Goal: Share content: Share content

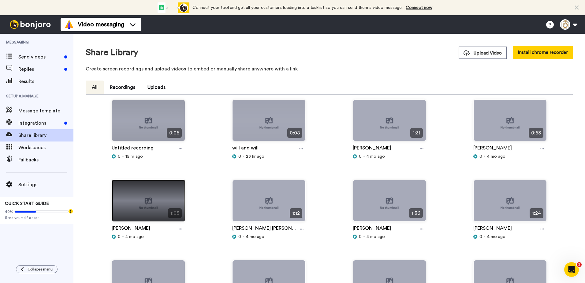
click at [148, 202] on img at bounding box center [148, 203] width 73 height 46
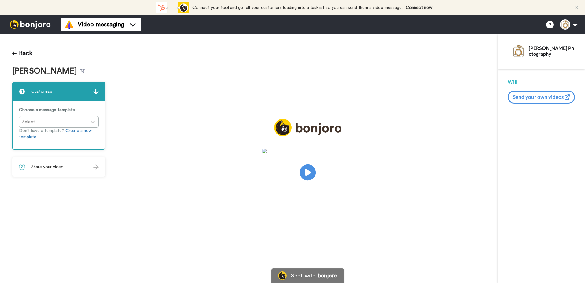
click at [305, 169] on icon "Play/Pause" at bounding box center [307, 172] width 16 height 29
click at [309, 172] on icon "Play/Pause" at bounding box center [307, 172] width 16 height 29
click at [84, 72] on icon at bounding box center [84, 71] width 5 height 5
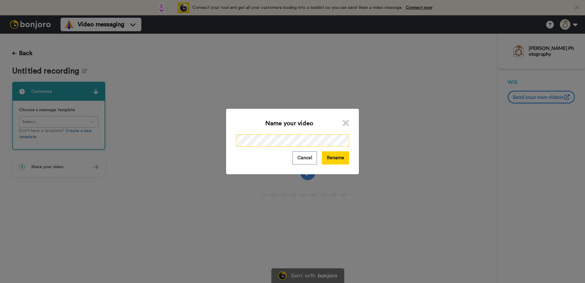
click at [194, 140] on div "Name your video Cancel Rename" at bounding box center [292, 141] width 585 height 283
click at [337, 154] on button "Rename" at bounding box center [335, 157] width 27 height 13
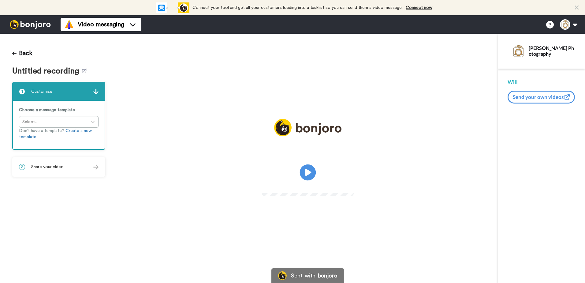
click at [308, 169] on icon at bounding box center [307, 172] width 16 height 16
click at [84, 73] on icon at bounding box center [84, 71] width 5 height 5
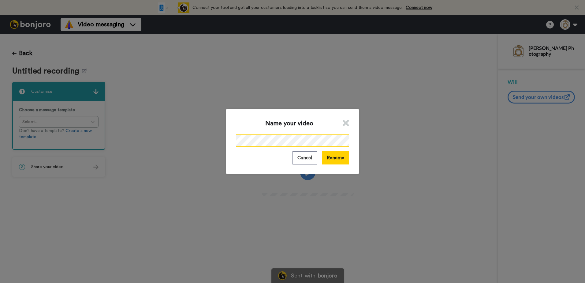
click at [215, 143] on div "Name your video Cancel Rename" at bounding box center [292, 141] width 585 height 283
click at [328, 159] on button "Rename" at bounding box center [335, 157] width 27 height 13
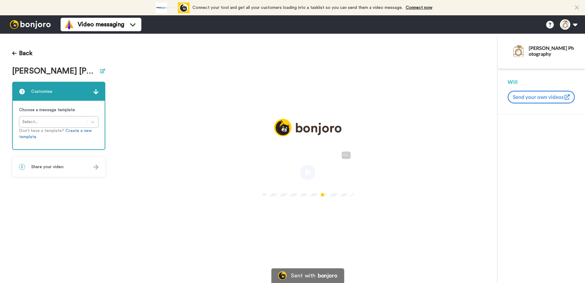
click at [100, 72] on icon at bounding box center [102, 71] width 5 height 5
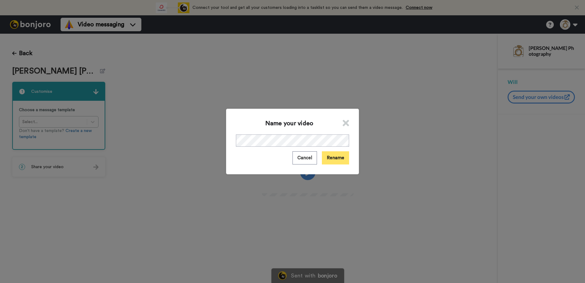
click at [340, 160] on button "Rename" at bounding box center [335, 157] width 27 height 13
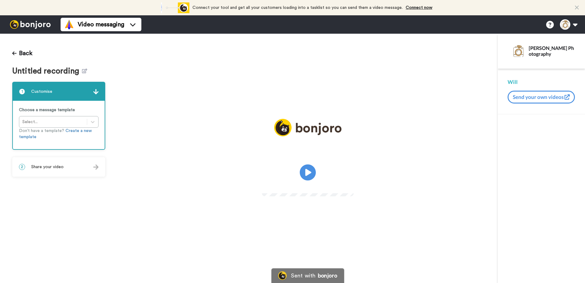
click at [308, 171] on icon "Play/Pause" at bounding box center [307, 172] width 16 height 29
click at [82, 72] on icon at bounding box center [84, 71] width 5 height 5
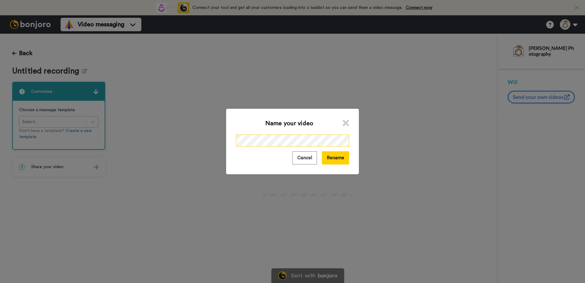
click at [209, 143] on div "Name your video Cancel Rename" at bounding box center [292, 141] width 585 height 283
click at [330, 154] on button "Rename" at bounding box center [335, 157] width 27 height 13
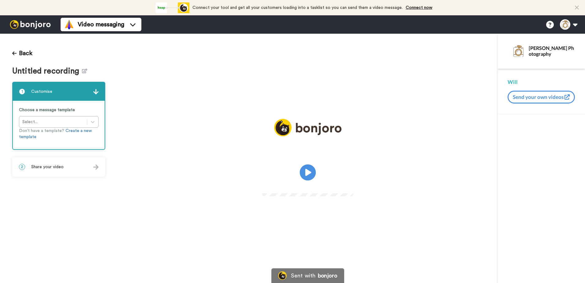
click at [312, 172] on icon at bounding box center [307, 172] width 16 height 16
click at [83, 73] on icon at bounding box center [84, 71] width 5 height 5
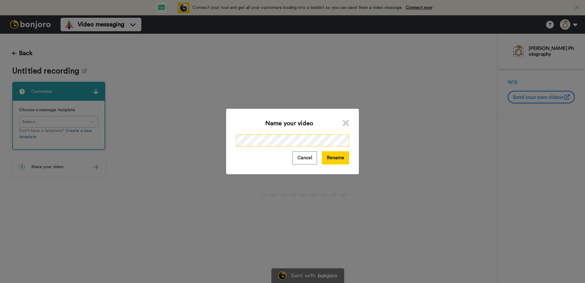
click at [199, 142] on div "Name your video Cancel Rename" at bounding box center [292, 141] width 585 height 283
click at [340, 157] on button "Rename" at bounding box center [335, 157] width 27 height 13
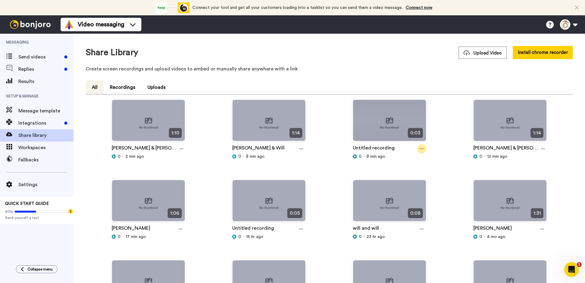
click at [421, 147] on div at bounding box center [421, 148] width 9 height 9
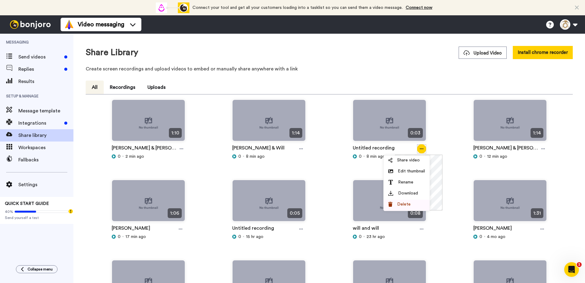
click at [404, 201] on span "Delete" at bounding box center [403, 204] width 13 height 6
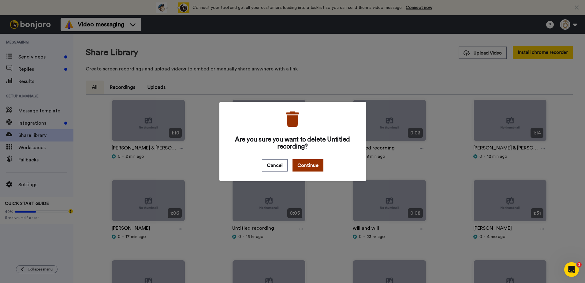
click at [307, 162] on button "Continue" at bounding box center [307, 165] width 31 height 12
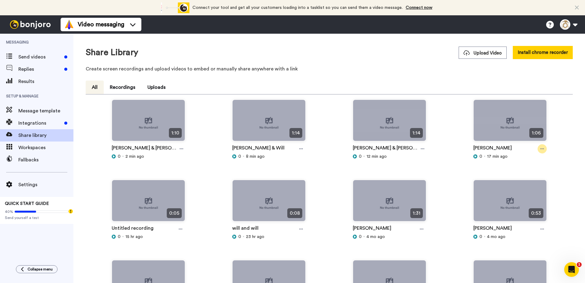
click at [540, 149] on icon at bounding box center [542, 149] width 4 height 4
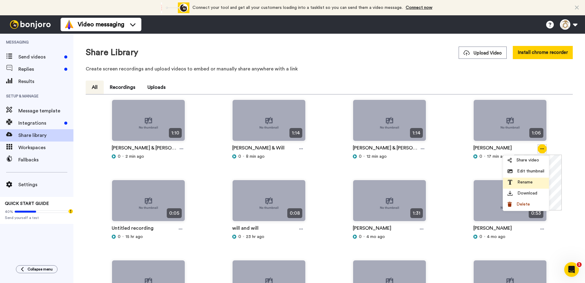
click at [524, 180] on span "Rename" at bounding box center [524, 182] width 15 height 6
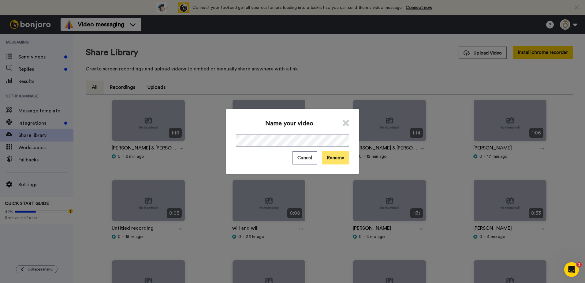
click at [340, 161] on button "Rename" at bounding box center [335, 157] width 27 height 13
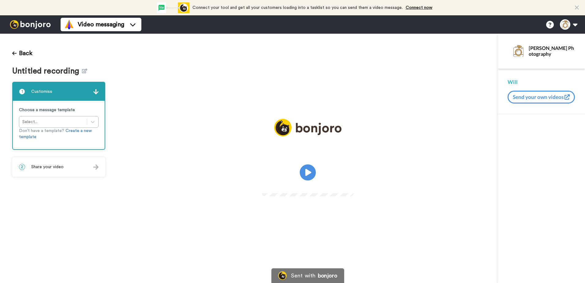
click at [307, 177] on icon at bounding box center [307, 172] width 16 height 16
click at [83, 69] on icon at bounding box center [84, 71] width 5 height 5
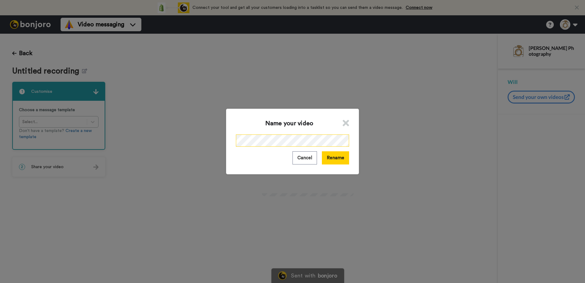
click at [208, 137] on div "Name your video Cancel Rename" at bounding box center [292, 141] width 585 height 283
click at [335, 158] on button "Rename" at bounding box center [335, 157] width 27 height 13
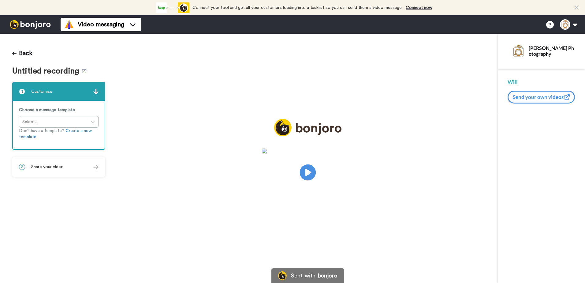
click at [310, 168] on icon at bounding box center [307, 172] width 16 height 16
click at [310, 171] on icon "Play/Pause" at bounding box center [307, 172] width 16 height 29
click at [84, 69] on icon at bounding box center [84, 71] width 5 height 5
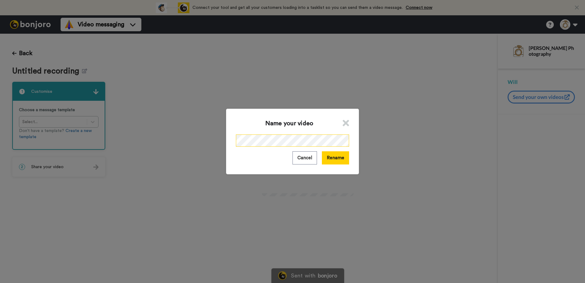
click at [173, 141] on div "Name your video Cancel Rename" at bounding box center [292, 141] width 585 height 283
click at [336, 154] on button "Rename" at bounding box center [335, 157] width 27 height 13
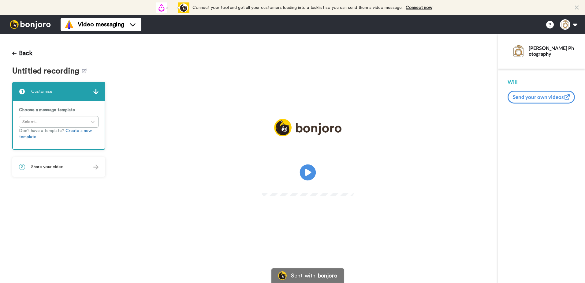
click at [308, 172] on icon "Play/Pause" at bounding box center [307, 172] width 16 height 29
click at [84, 72] on icon at bounding box center [84, 71] width 5 height 5
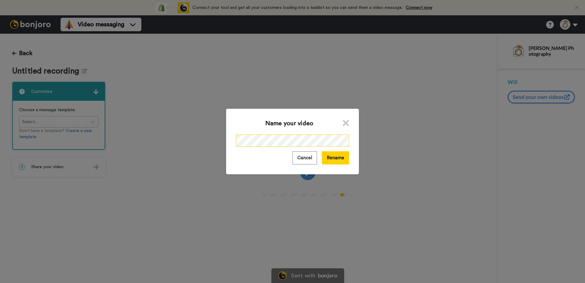
click at [192, 141] on div "Name your video Cancel Rename" at bounding box center [292, 141] width 585 height 283
click at [336, 158] on button "Rename" at bounding box center [335, 157] width 27 height 13
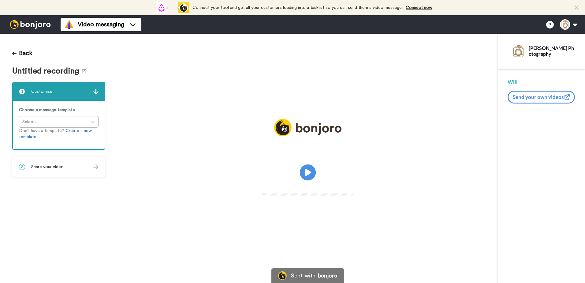
click at [307, 167] on icon at bounding box center [307, 172] width 16 height 16
click at [86, 71] on h1 "Untitled recording" at bounding box center [58, 71] width 93 height 9
click at [83, 72] on icon at bounding box center [84, 71] width 5 height 5
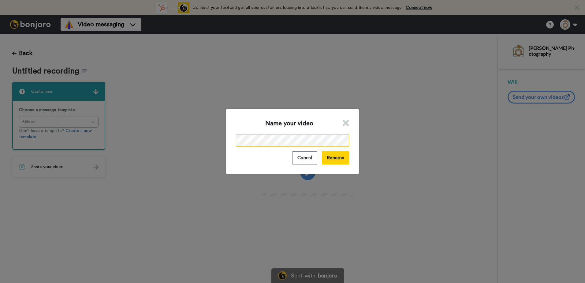
click at [204, 140] on div "Name your video Cancel Rename" at bounding box center [292, 141] width 585 height 283
click at [336, 156] on button "Rename" at bounding box center [335, 157] width 27 height 13
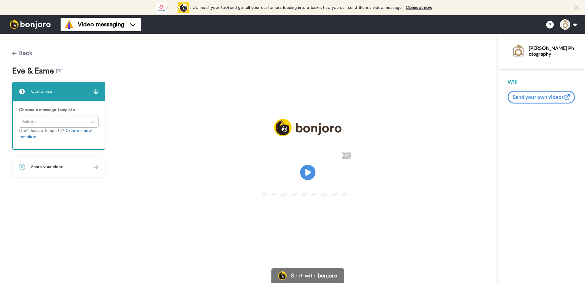
click at [18, 52] on button "Back" at bounding box center [22, 53] width 20 height 15
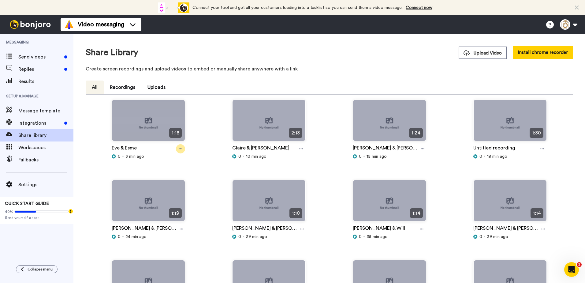
click at [179, 150] on icon at bounding box center [181, 149] width 4 height 4
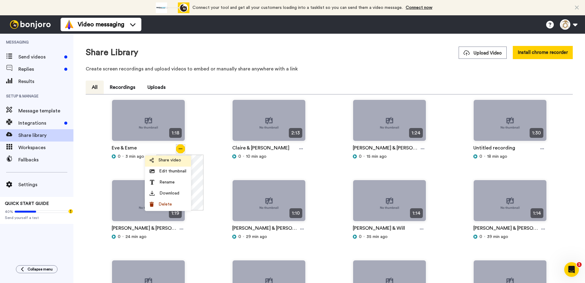
click at [173, 162] on span "Share video" at bounding box center [169, 160] width 23 height 6
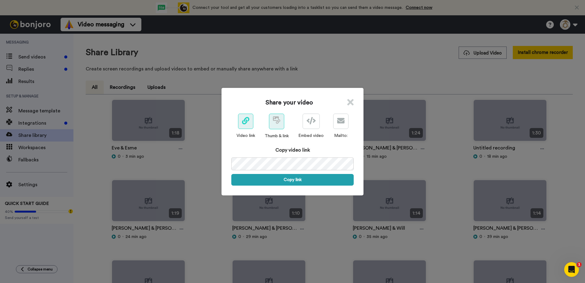
click at [273, 122] on icon at bounding box center [276, 119] width 7 height 7
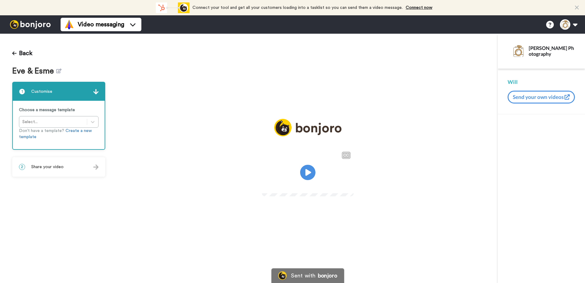
click at [71, 167] on div "2 Share your video" at bounding box center [59, 167] width 92 height 18
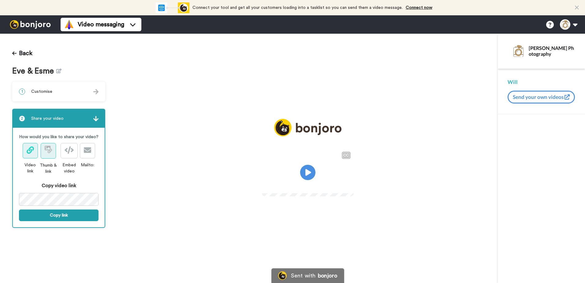
click at [43, 152] on button at bounding box center [48, 151] width 15 height 16
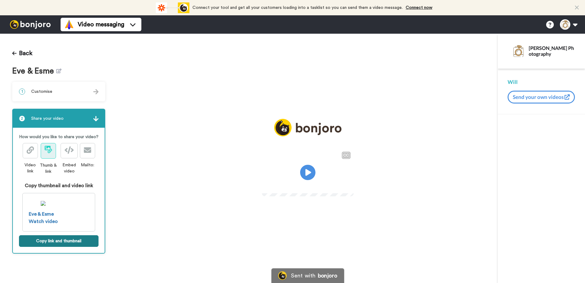
click at [56, 241] on button "Copy link and thumbnail" at bounding box center [59, 241] width 80 height 12
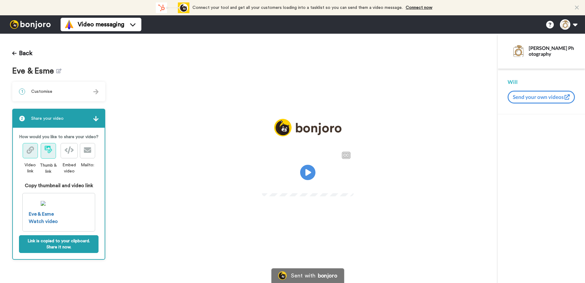
click at [28, 151] on icon at bounding box center [30, 149] width 7 height 7
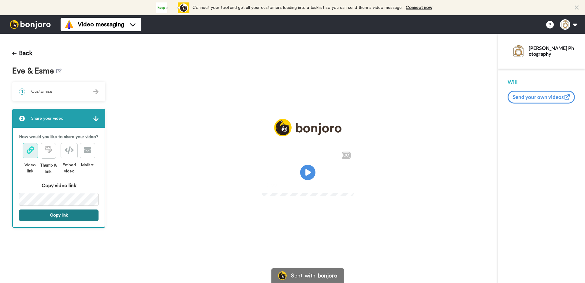
click at [56, 215] on button "Copy link" at bounding box center [59, 215] width 80 height 12
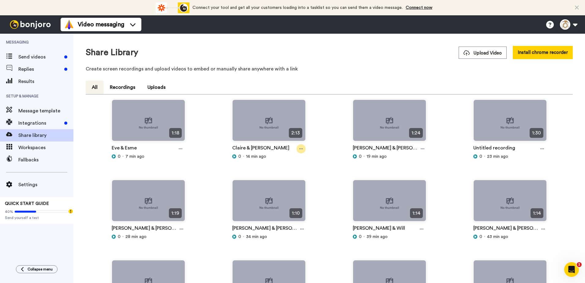
click at [299, 147] on icon at bounding box center [301, 149] width 4 height 4
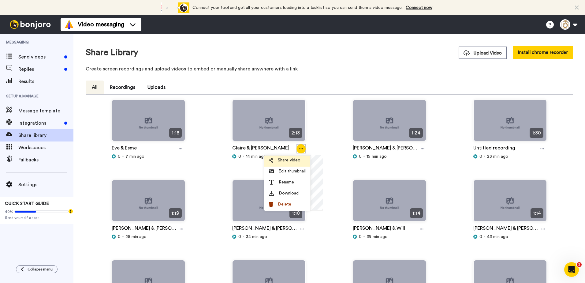
click at [290, 161] on span "Share video" at bounding box center [289, 160] width 23 height 6
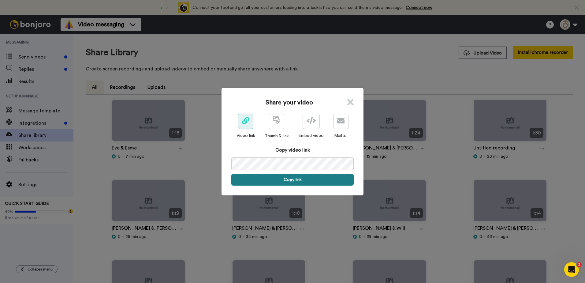
click at [262, 181] on button "Copy link" at bounding box center [292, 180] width 122 height 12
click at [348, 100] on icon at bounding box center [350, 102] width 6 height 9
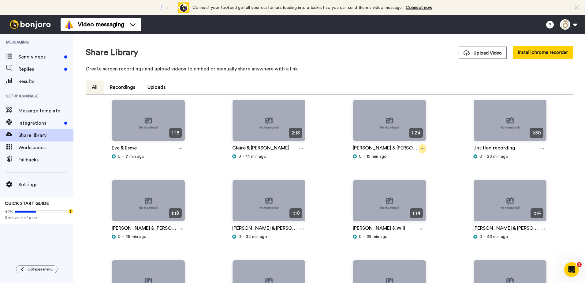
click at [419, 149] on div at bounding box center [422, 148] width 7 height 9
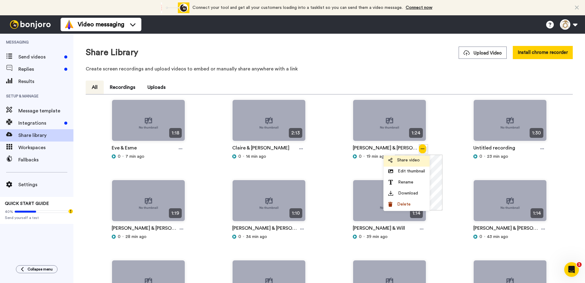
click at [409, 162] on span "Share video" at bounding box center [408, 160] width 23 height 6
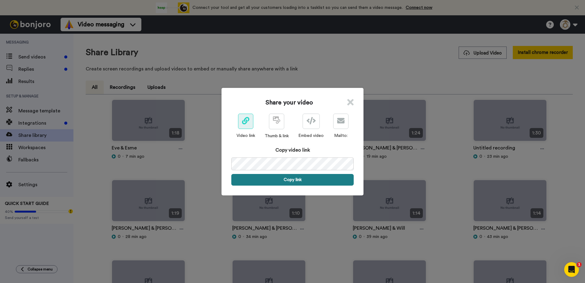
click at [292, 181] on button "Copy link" at bounding box center [292, 180] width 122 height 12
click at [348, 101] on icon at bounding box center [350, 102] width 6 height 9
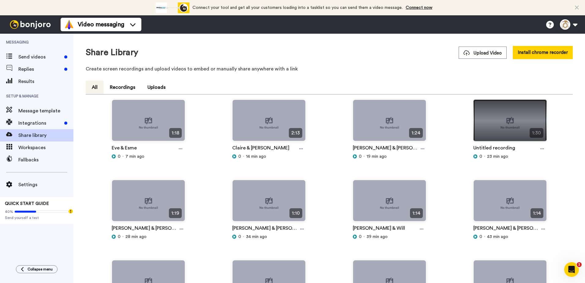
click at [506, 121] on img at bounding box center [510, 123] width 73 height 46
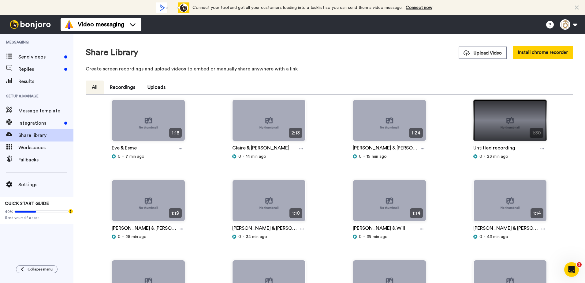
click at [507, 122] on img at bounding box center [510, 123] width 73 height 46
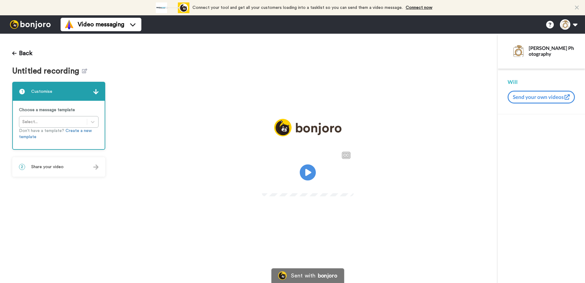
click at [308, 173] on icon "Play/Pause" at bounding box center [307, 172] width 16 height 29
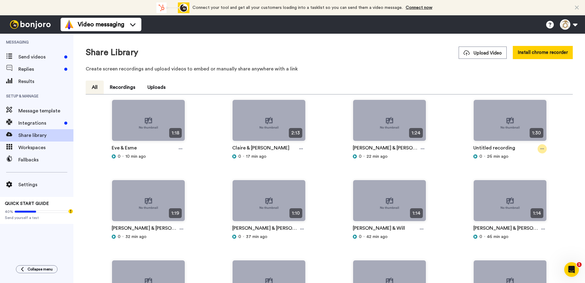
click at [540, 149] on icon at bounding box center [542, 148] width 4 height 1
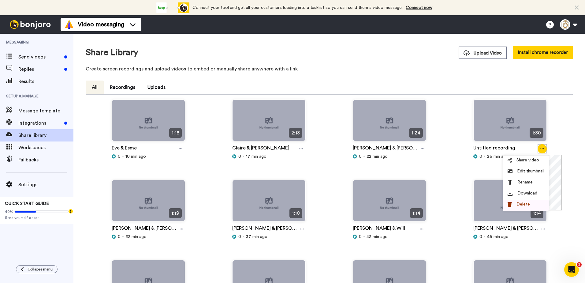
click at [529, 203] on span "Delete" at bounding box center [522, 204] width 13 height 6
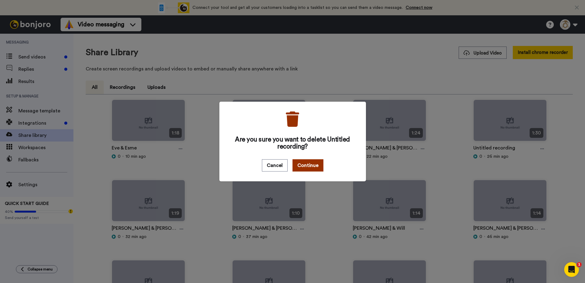
click at [315, 166] on button "Continue" at bounding box center [307, 165] width 31 height 12
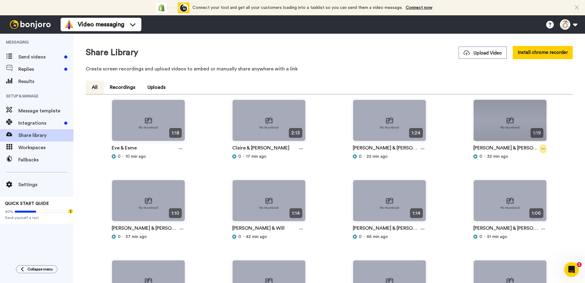
click at [541, 147] on icon at bounding box center [543, 149] width 4 height 4
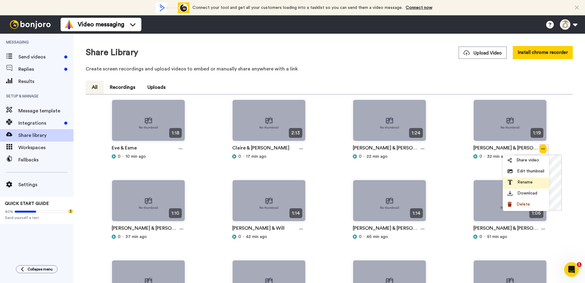
click at [522, 180] on span "Rename" at bounding box center [524, 182] width 15 height 6
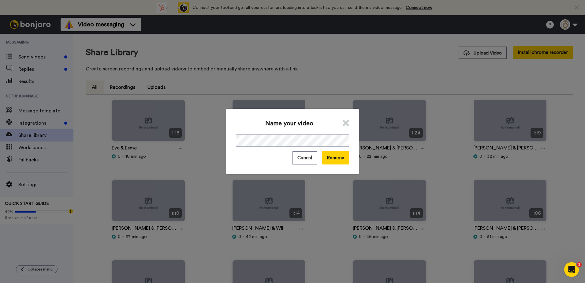
click at [343, 124] on icon at bounding box center [346, 122] width 6 height 9
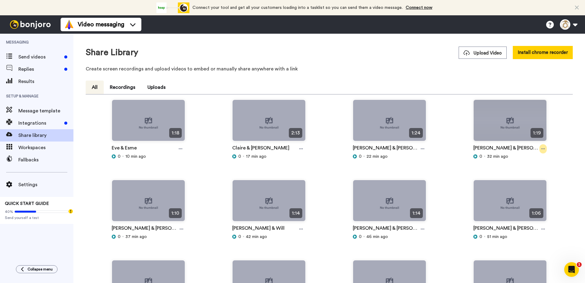
click at [539, 147] on div at bounding box center [542, 148] width 7 height 9
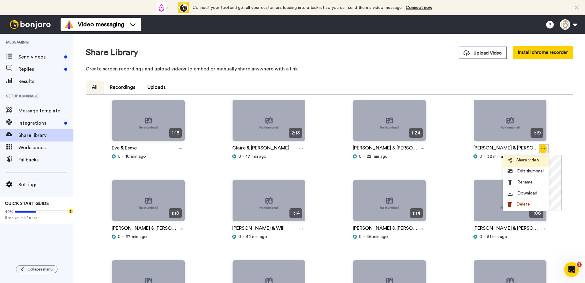
click at [530, 158] on span "Share video" at bounding box center [527, 160] width 23 height 6
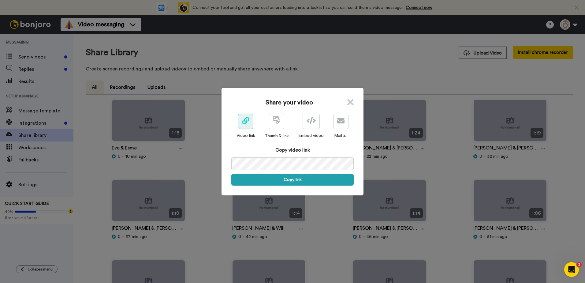
click at [242, 124] on span at bounding box center [245, 120] width 7 height 7
click at [273, 176] on button "Copy link" at bounding box center [292, 180] width 122 height 12
click at [349, 102] on icon at bounding box center [350, 102] width 6 height 9
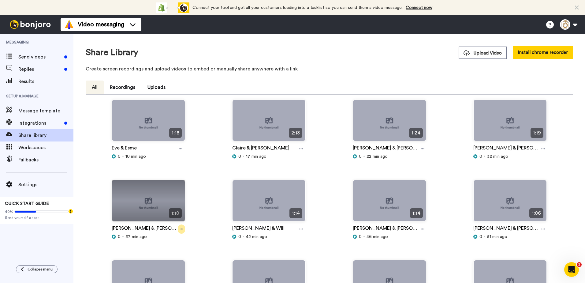
click at [180, 227] on icon at bounding box center [182, 229] width 4 height 4
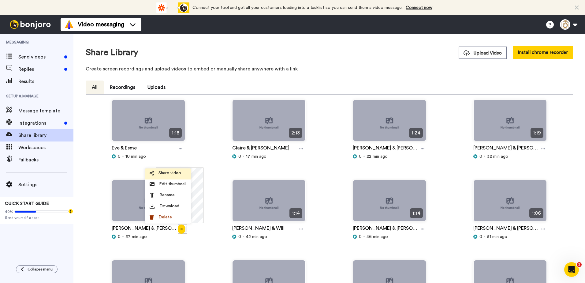
click at [175, 173] on span "Share video" at bounding box center [169, 173] width 23 height 6
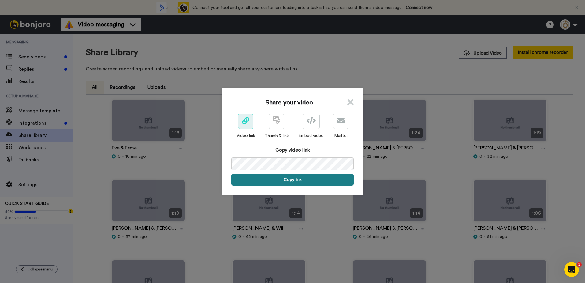
click at [276, 174] on button "Copy link" at bounding box center [292, 180] width 122 height 12
click at [348, 102] on icon at bounding box center [350, 102] width 6 height 9
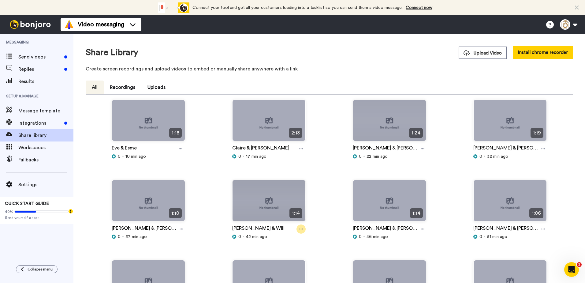
click at [300, 227] on icon at bounding box center [301, 229] width 4 height 4
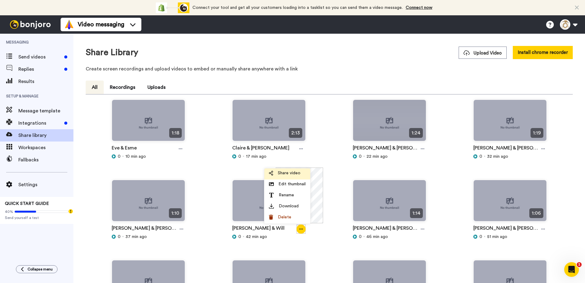
click at [294, 173] on span "Share video" at bounding box center [289, 173] width 23 height 6
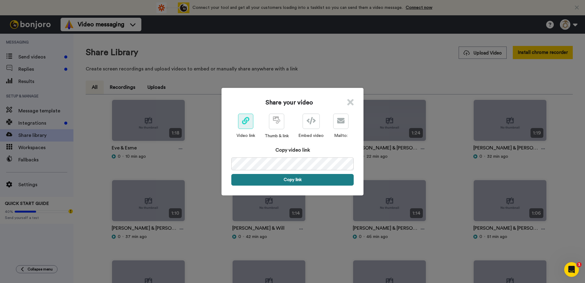
click at [290, 181] on button "Copy link" at bounding box center [292, 180] width 122 height 12
click at [347, 102] on icon at bounding box center [350, 102] width 6 height 9
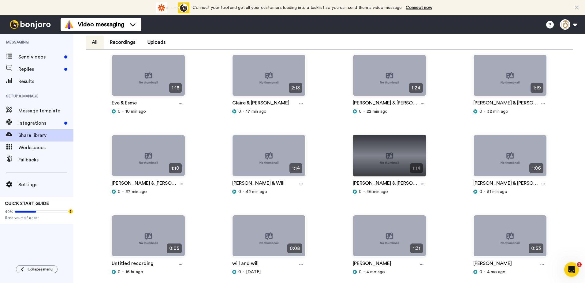
scroll to position [61, 0]
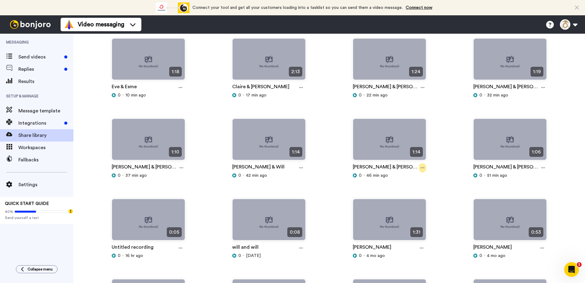
click at [421, 167] on icon at bounding box center [423, 168] width 4 height 4
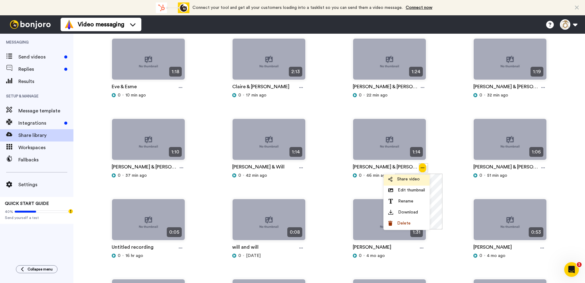
click at [407, 180] on span "Share video" at bounding box center [408, 179] width 23 height 6
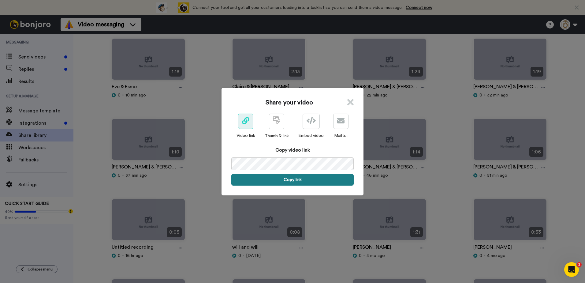
click at [279, 180] on button "Copy link" at bounding box center [292, 180] width 122 height 12
click at [350, 104] on icon at bounding box center [350, 102] width 6 height 9
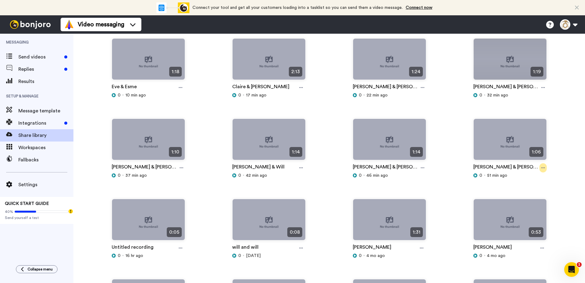
click at [541, 167] on icon at bounding box center [543, 168] width 4 height 4
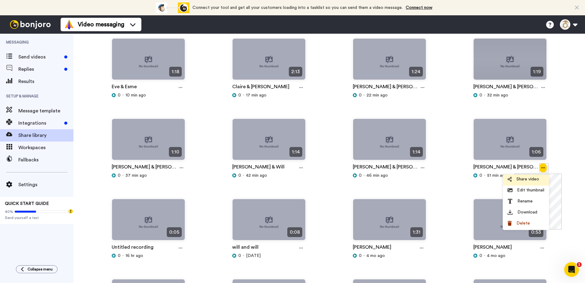
click at [532, 178] on span "Share video" at bounding box center [527, 179] width 23 height 6
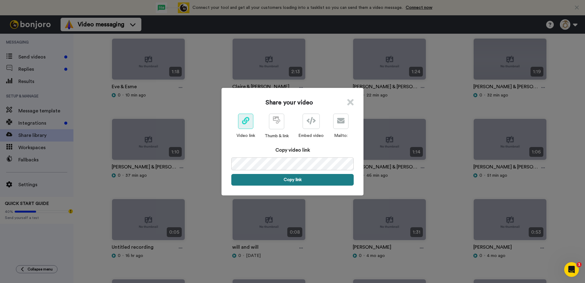
click at [319, 181] on button "Copy link" at bounding box center [292, 180] width 122 height 12
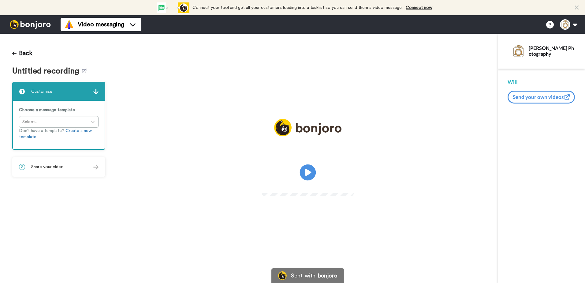
click at [302, 173] on icon at bounding box center [307, 172] width 16 height 16
click at [82, 72] on icon at bounding box center [84, 71] width 5 height 5
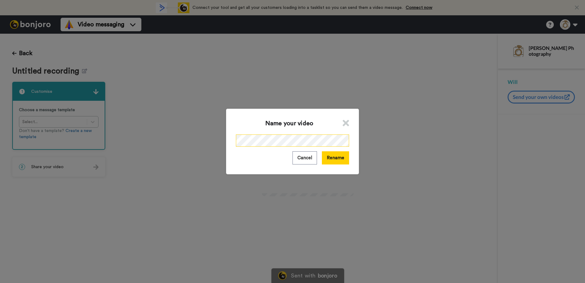
click at [198, 142] on div "Name your video Cancel Rename" at bounding box center [292, 141] width 585 height 283
click at [182, 141] on div "Name your video Cancel Rename" at bounding box center [292, 141] width 585 height 283
click at [332, 154] on button "Rename" at bounding box center [335, 157] width 27 height 13
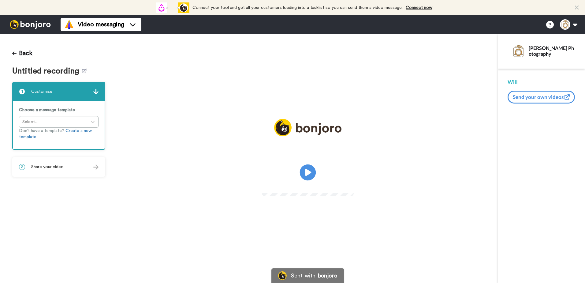
click at [312, 173] on icon at bounding box center [307, 172] width 16 height 16
click at [84, 69] on icon at bounding box center [84, 71] width 5 height 5
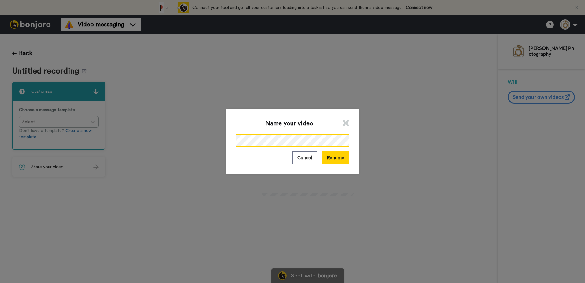
click at [154, 132] on div "Name your video Cancel Rename" at bounding box center [292, 141] width 585 height 283
click at [335, 156] on button "Rename" at bounding box center [335, 157] width 27 height 13
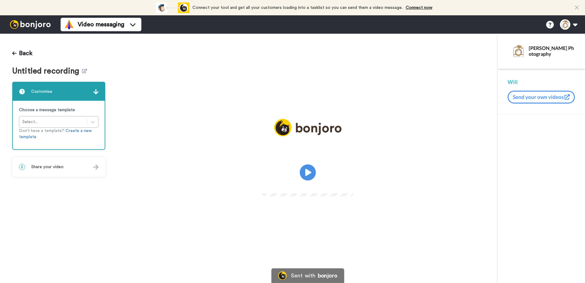
click at [303, 171] on icon at bounding box center [307, 172] width 16 height 16
click at [83, 70] on icon at bounding box center [84, 71] width 5 height 5
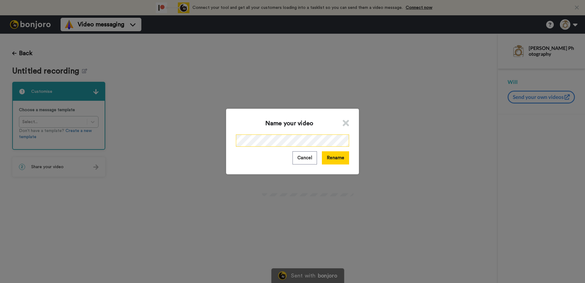
click at [185, 138] on div "Name your video Cancel Rename" at bounding box center [292, 141] width 585 height 283
click at [330, 158] on button "Rename" at bounding box center [335, 157] width 27 height 13
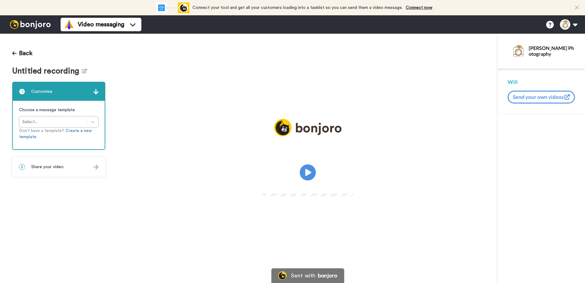
click at [307, 176] on icon at bounding box center [307, 172] width 16 height 16
click at [83, 72] on icon at bounding box center [84, 71] width 5 height 5
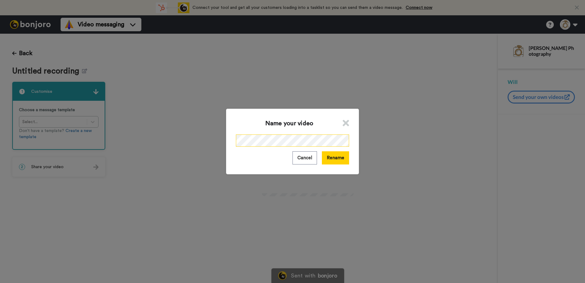
click at [166, 142] on div "Name your video Cancel Rename" at bounding box center [292, 141] width 585 height 283
click at [331, 157] on button "Rename" at bounding box center [335, 157] width 27 height 13
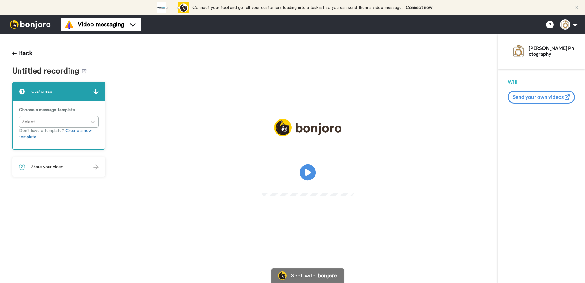
click at [302, 172] on icon at bounding box center [307, 172] width 16 height 16
click at [84, 73] on icon at bounding box center [84, 71] width 5 height 5
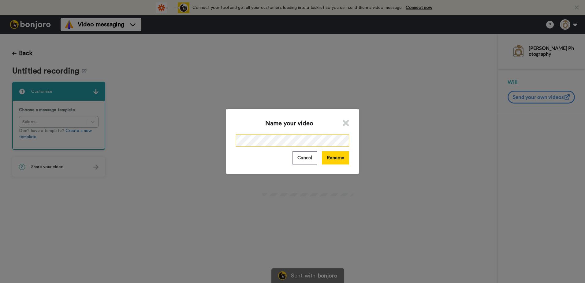
click at [189, 140] on div "Name your video Cancel Rename" at bounding box center [292, 141] width 585 height 283
click at [336, 157] on button "Rename" at bounding box center [335, 157] width 27 height 13
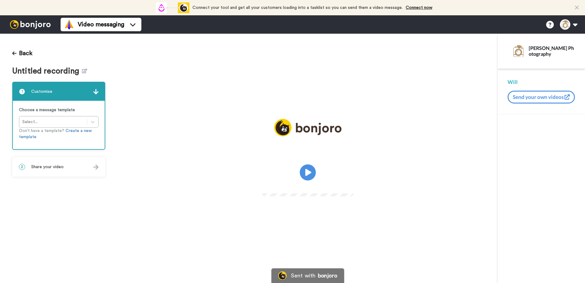
click at [313, 173] on icon at bounding box center [307, 172] width 16 height 16
click at [85, 72] on icon at bounding box center [84, 71] width 5 height 5
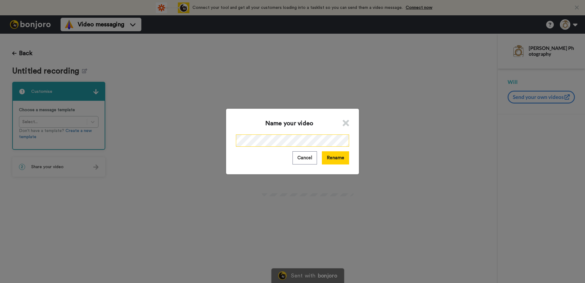
click at [149, 143] on div "Name your video Cancel Rename" at bounding box center [292, 141] width 585 height 283
click at [331, 159] on button "Rename" at bounding box center [335, 157] width 27 height 13
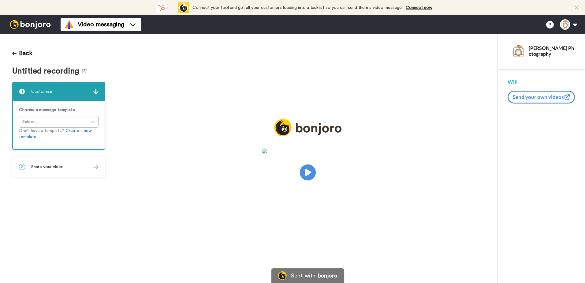
drag, startPoint x: 309, startPoint y: 168, endPoint x: 313, endPoint y: 167, distance: 4.4
click at [308, 169] on icon at bounding box center [307, 172] width 16 height 16
click at [83, 70] on icon at bounding box center [84, 71] width 5 height 5
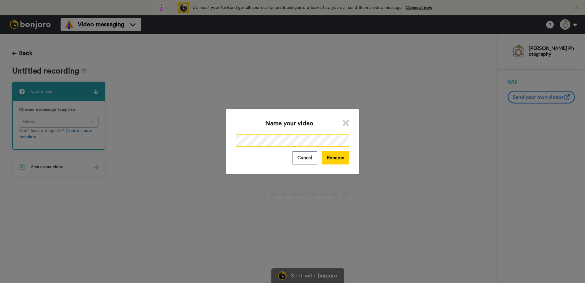
click at [188, 141] on div "Name your video Cancel Rename" at bounding box center [292, 141] width 585 height 283
click at [334, 154] on button "Rename" at bounding box center [335, 157] width 27 height 13
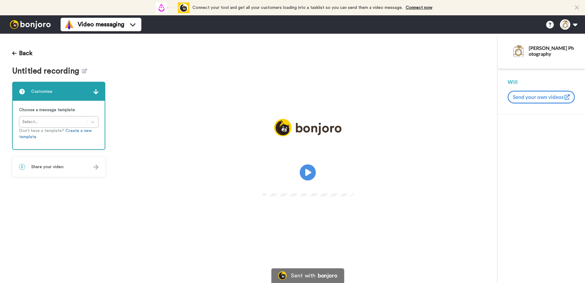
click at [306, 171] on icon "Play/Pause" at bounding box center [307, 172] width 16 height 29
click at [82, 69] on icon at bounding box center [84, 71] width 5 height 5
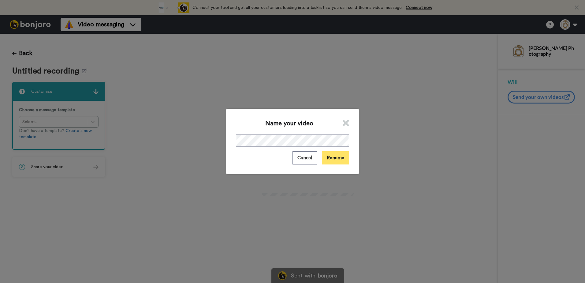
click at [324, 156] on button "Rename" at bounding box center [335, 157] width 27 height 13
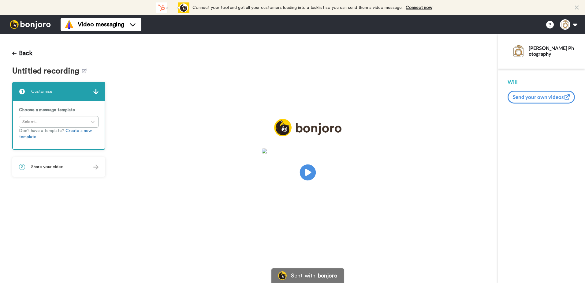
click at [306, 172] on icon "Play/Pause" at bounding box center [307, 172] width 16 height 29
click at [82, 71] on icon at bounding box center [84, 71] width 5 height 5
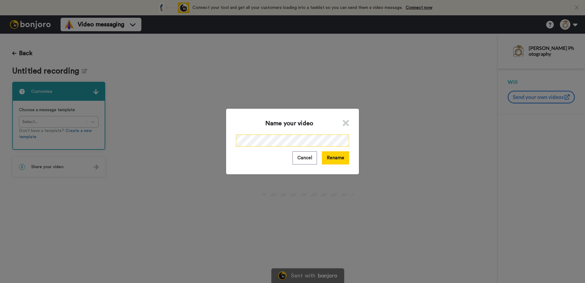
click at [169, 132] on div "Name your video Cancel Rename" at bounding box center [292, 141] width 585 height 283
click at [330, 155] on button "Rename" at bounding box center [335, 157] width 27 height 13
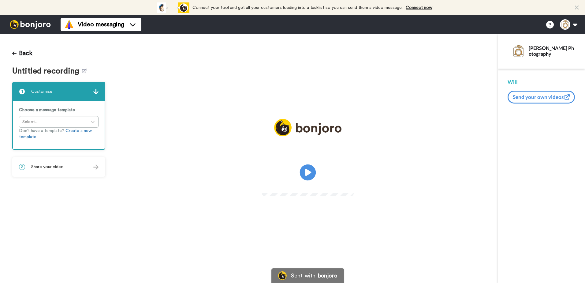
click at [307, 168] on icon at bounding box center [307, 172] width 16 height 16
click at [83, 72] on icon at bounding box center [84, 71] width 5 height 5
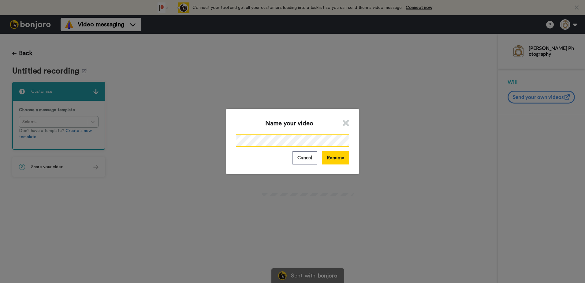
click at [180, 141] on div "Name your video Cancel Rename" at bounding box center [292, 141] width 585 height 283
click at [337, 160] on button "Rename" at bounding box center [335, 157] width 27 height 13
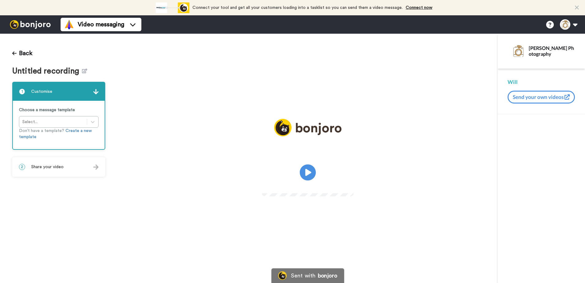
click at [305, 169] on icon at bounding box center [307, 172] width 16 height 16
click at [85, 73] on icon at bounding box center [84, 71] width 5 height 5
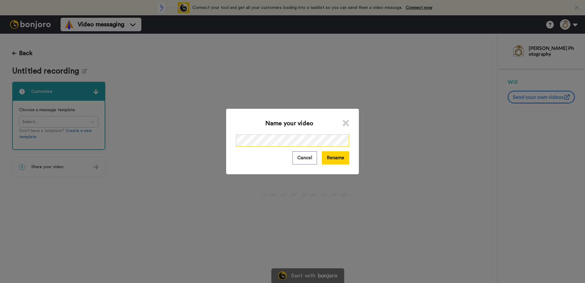
click at [187, 143] on div "Name your video Cancel Rename" at bounding box center [292, 141] width 585 height 283
click at [346, 158] on button "Rename" at bounding box center [335, 157] width 27 height 13
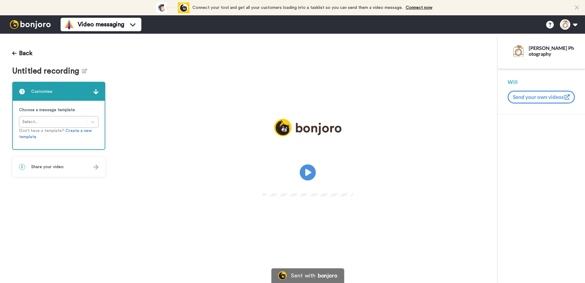
click at [310, 168] on icon at bounding box center [307, 172] width 16 height 16
click at [83, 72] on icon at bounding box center [84, 71] width 5 height 5
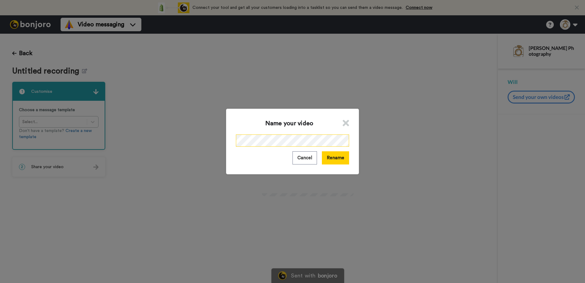
click at [171, 139] on div "Name your video Cancel Rename" at bounding box center [292, 141] width 585 height 283
click at [334, 157] on button "Rename" at bounding box center [335, 157] width 27 height 13
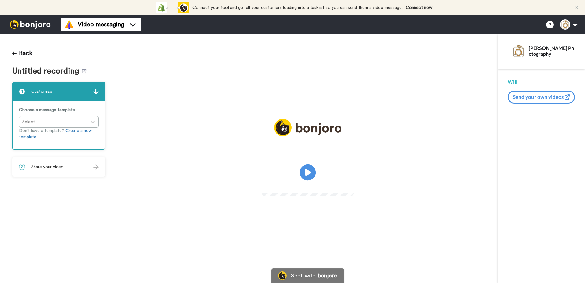
click at [304, 171] on icon at bounding box center [307, 172] width 16 height 16
click at [82, 72] on icon at bounding box center [84, 71] width 5 height 5
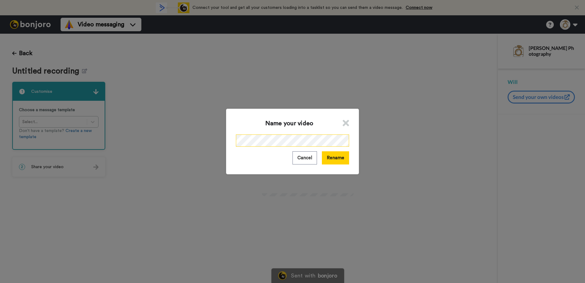
click at [167, 143] on div "Name your video Cancel Rename" at bounding box center [292, 141] width 585 height 283
click at [337, 163] on button "Rename" at bounding box center [335, 157] width 27 height 13
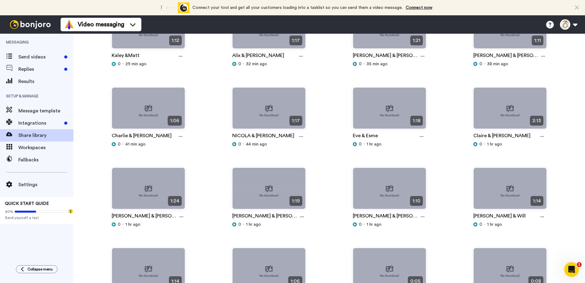
scroll to position [245, 0]
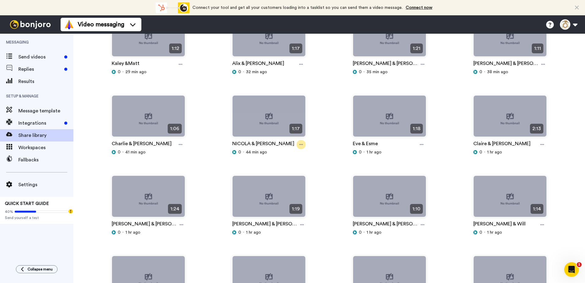
click at [299, 145] on icon at bounding box center [301, 144] width 4 height 4
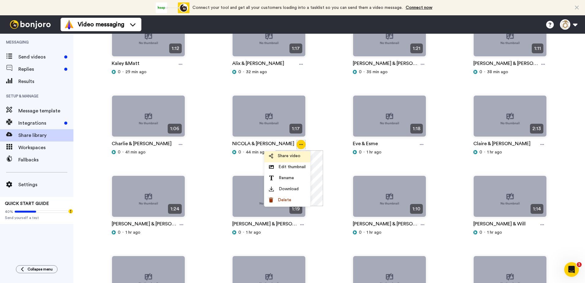
click at [289, 156] on span "Share video" at bounding box center [289, 156] width 23 height 6
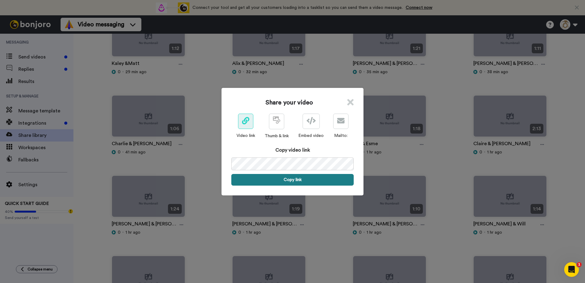
click at [268, 176] on button "Copy link" at bounding box center [292, 180] width 122 height 12
click at [349, 103] on icon at bounding box center [350, 102] width 6 height 9
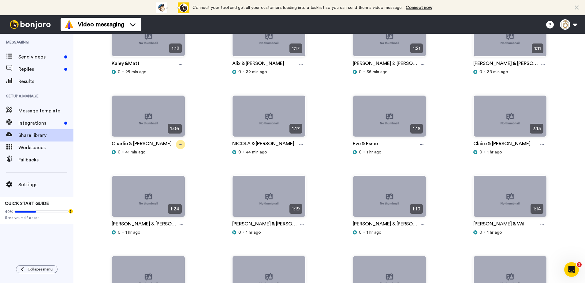
click at [178, 143] on div at bounding box center [180, 144] width 9 height 9
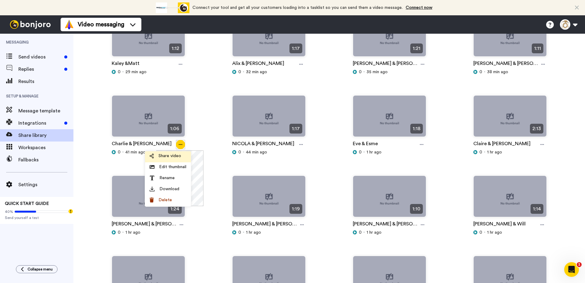
click at [173, 158] on span "Share video" at bounding box center [169, 156] width 23 height 6
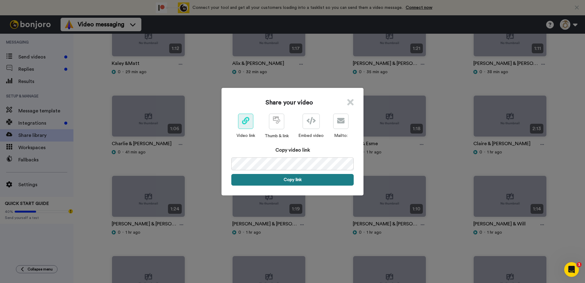
click at [268, 179] on button "Copy link" at bounding box center [292, 180] width 122 height 12
click at [347, 101] on icon at bounding box center [350, 102] width 6 height 9
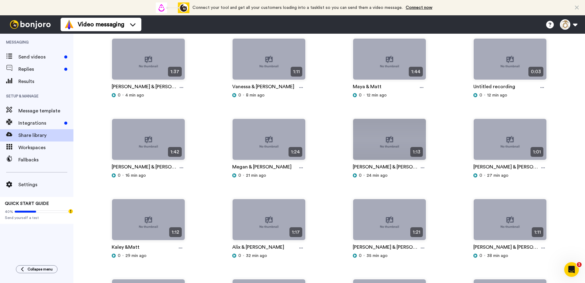
scroll to position [122, 0]
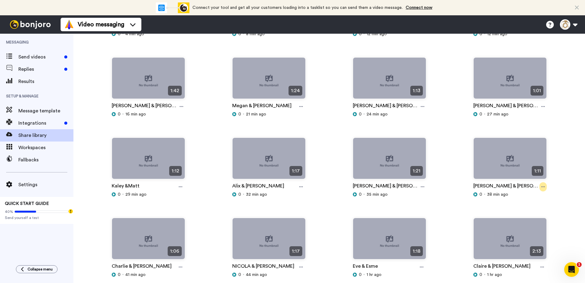
click at [541, 188] on icon at bounding box center [543, 186] width 4 height 4
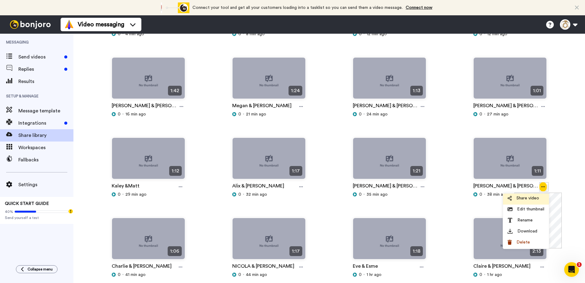
click at [528, 199] on span "Share video" at bounding box center [527, 198] width 23 height 6
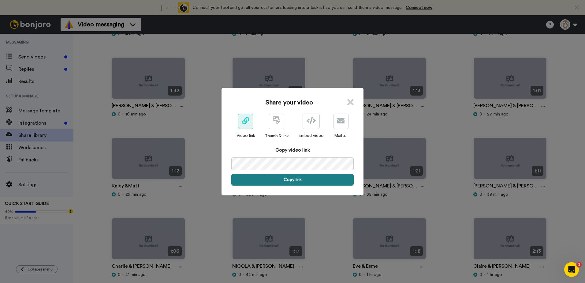
click at [330, 178] on button "Copy link" at bounding box center [292, 180] width 122 height 12
click at [348, 103] on icon at bounding box center [350, 102] width 6 height 9
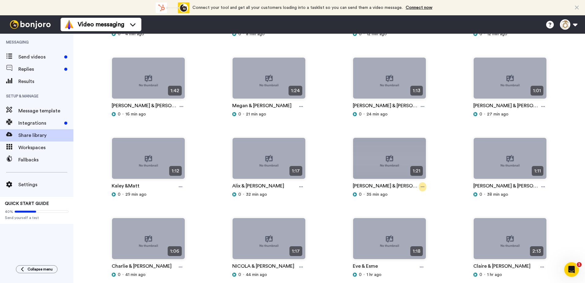
click at [421, 185] on icon at bounding box center [423, 186] width 4 height 4
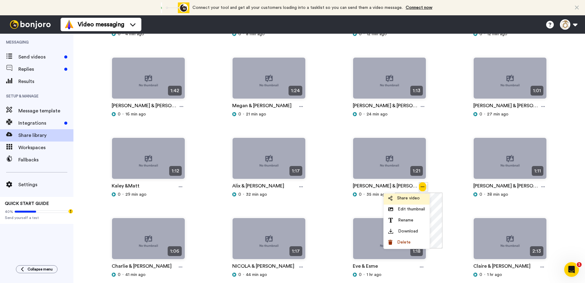
click at [408, 200] on span "Share video" at bounding box center [408, 198] width 23 height 6
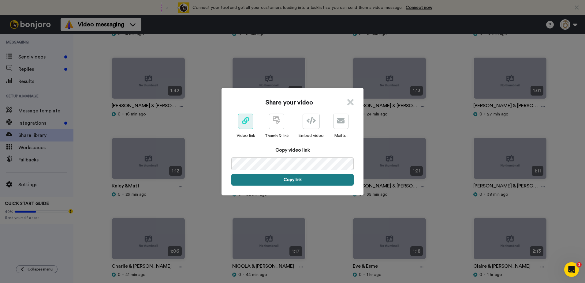
click at [320, 179] on button "Copy link" at bounding box center [292, 180] width 122 height 12
click at [348, 100] on icon at bounding box center [350, 102] width 6 height 9
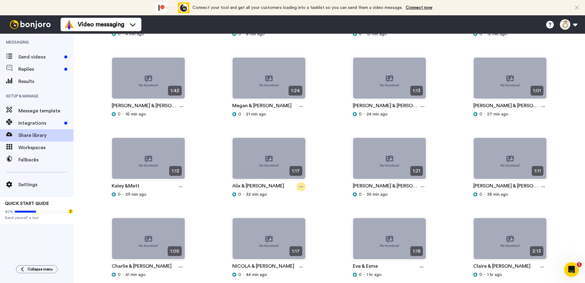
click at [297, 186] on div at bounding box center [300, 186] width 9 height 9
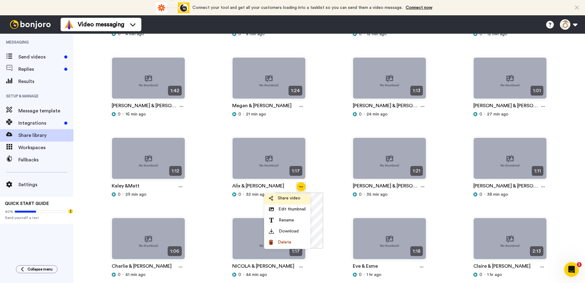
click at [290, 197] on span "Share video" at bounding box center [289, 198] width 23 height 6
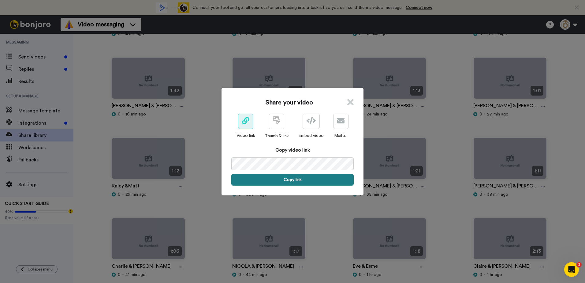
click at [292, 176] on button "Copy link" at bounding box center [292, 180] width 122 height 12
click at [347, 103] on icon at bounding box center [350, 102] width 6 height 9
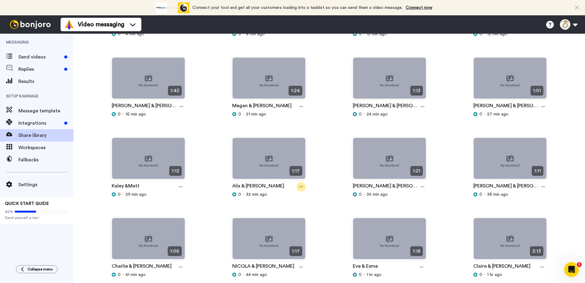
click at [299, 188] on icon at bounding box center [301, 186] width 4 height 4
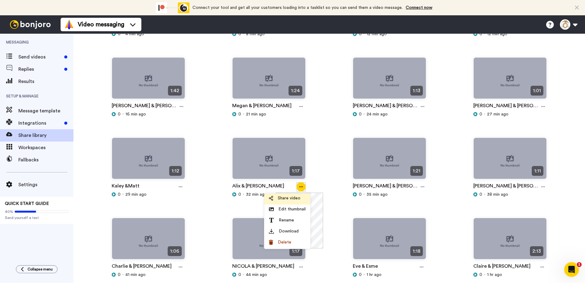
click at [292, 196] on span "Share video" at bounding box center [289, 198] width 23 height 6
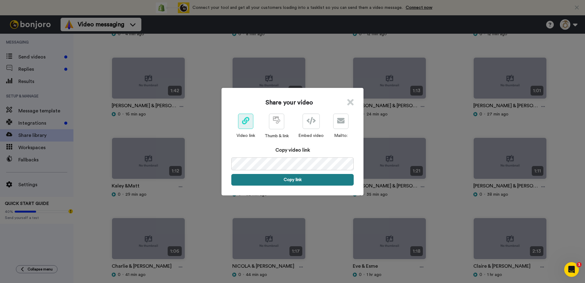
click at [292, 179] on button "Copy link" at bounding box center [292, 180] width 122 height 12
click at [348, 102] on icon at bounding box center [350, 102] width 6 height 9
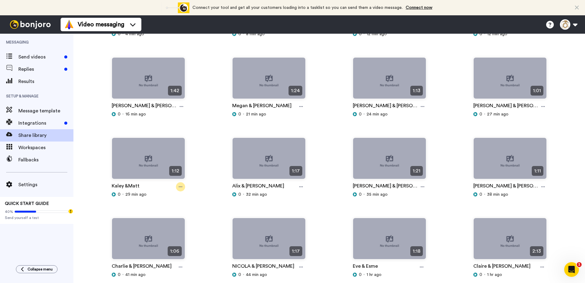
click at [180, 188] on icon at bounding box center [181, 186] width 4 height 4
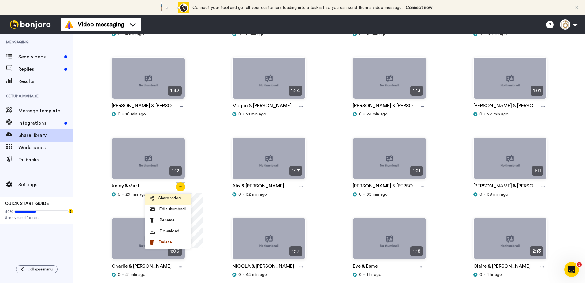
click at [173, 195] on span "Share video" at bounding box center [169, 198] width 23 height 6
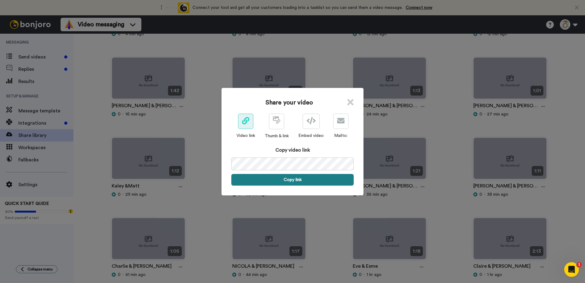
click at [291, 181] on button "Copy link" at bounding box center [292, 180] width 122 height 12
click at [348, 100] on icon at bounding box center [350, 102] width 6 height 9
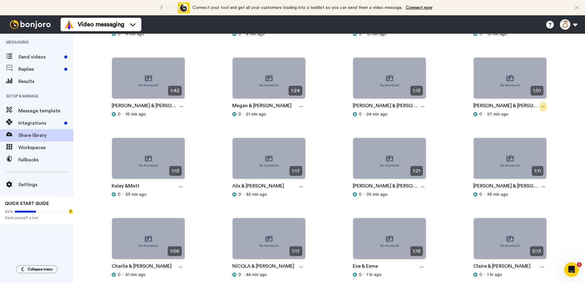
click at [541, 104] on div at bounding box center [542, 106] width 7 height 9
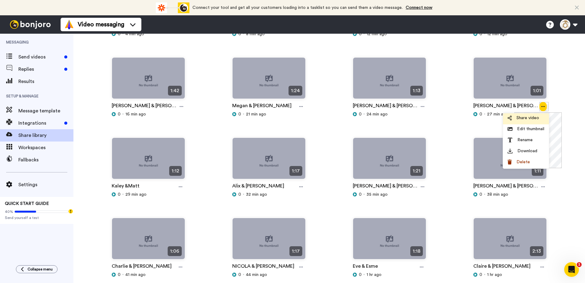
click at [525, 118] on span "Share video" at bounding box center [527, 118] width 23 height 6
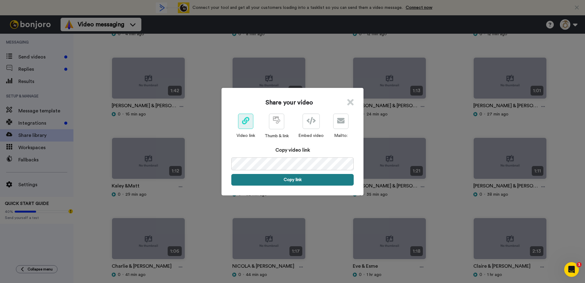
click at [326, 180] on button "Copy link" at bounding box center [292, 180] width 122 height 12
click at [347, 99] on icon at bounding box center [350, 102] width 6 height 9
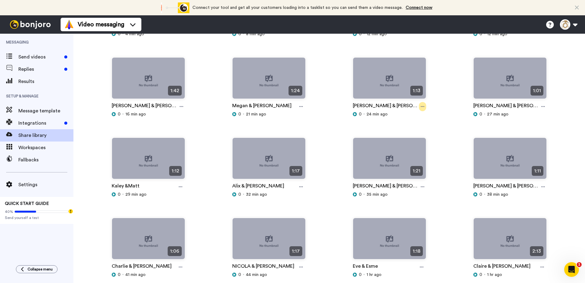
click at [421, 105] on icon at bounding box center [423, 106] width 4 height 4
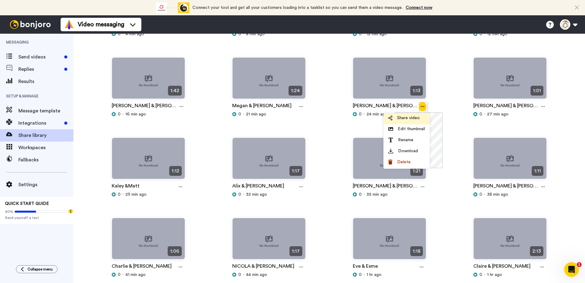
click at [408, 118] on span "Share video" at bounding box center [408, 118] width 23 height 6
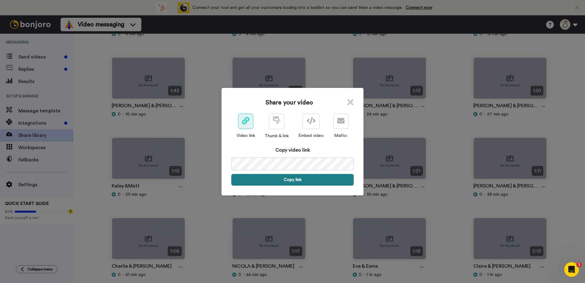
click at [311, 178] on button "Copy link" at bounding box center [292, 180] width 122 height 12
click at [349, 103] on icon at bounding box center [350, 102] width 6 height 9
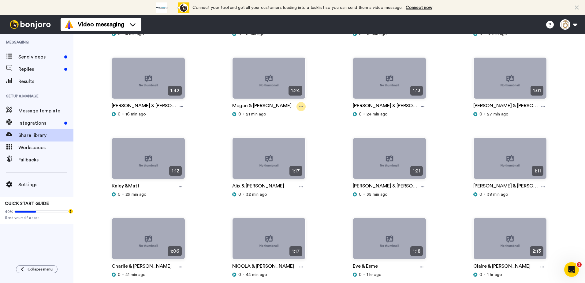
click at [299, 106] on icon at bounding box center [301, 106] width 4 height 4
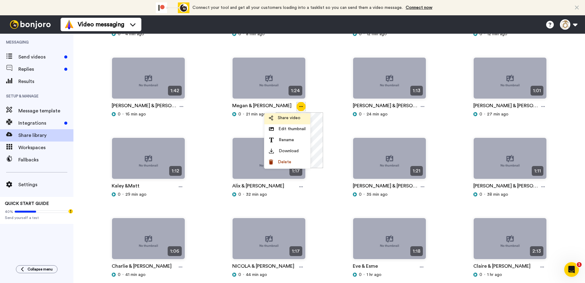
click at [298, 118] on span "Share video" at bounding box center [289, 118] width 23 height 6
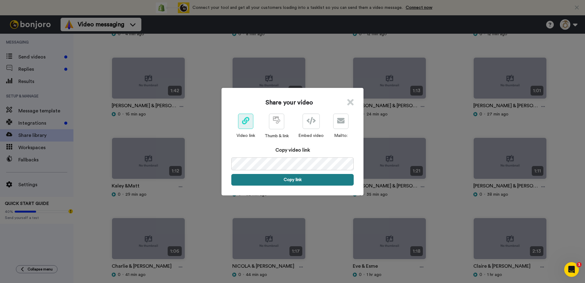
click at [296, 178] on button "Copy link" at bounding box center [292, 180] width 122 height 12
click at [347, 101] on icon at bounding box center [350, 102] width 6 height 9
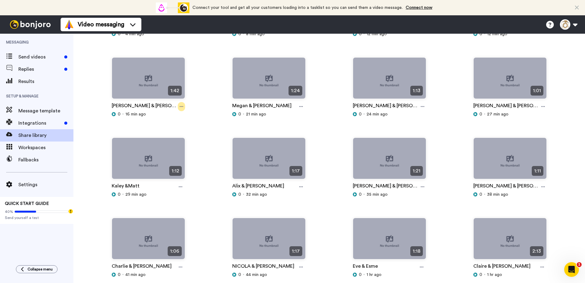
click at [180, 104] on icon at bounding box center [182, 106] width 4 height 4
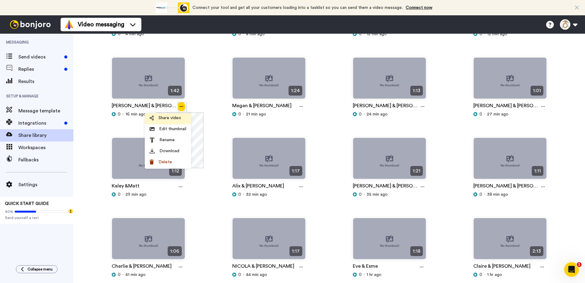
click at [169, 116] on span "Share video" at bounding box center [169, 118] width 23 height 6
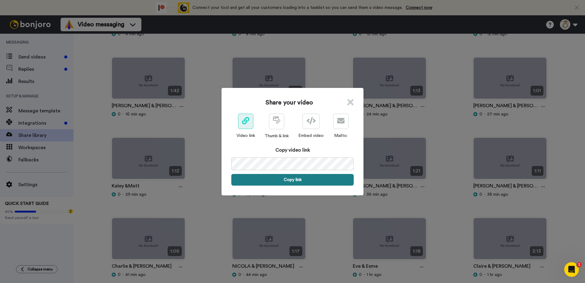
click at [282, 180] on button "Copy link" at bounding box center [292, 180] width 122 height 12
click at [348, 103] on icon at bounding box center [350, 102] width 6 height 9
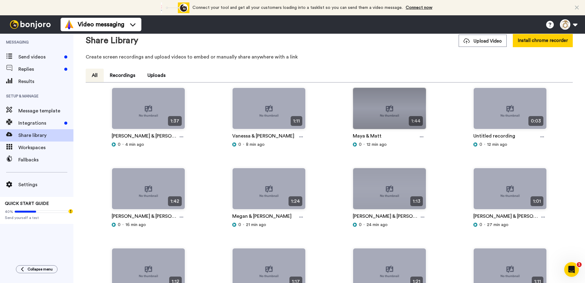
scroll to position [0, 0]
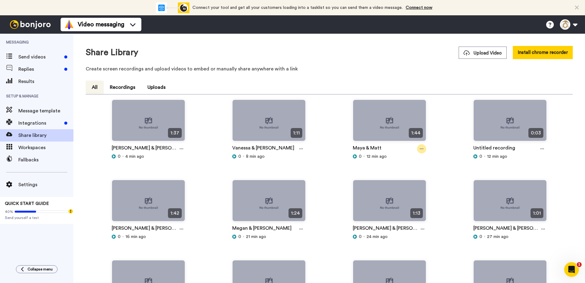
click at [420, 149] on icon at bounding box center [422, 148] width 4 height 1
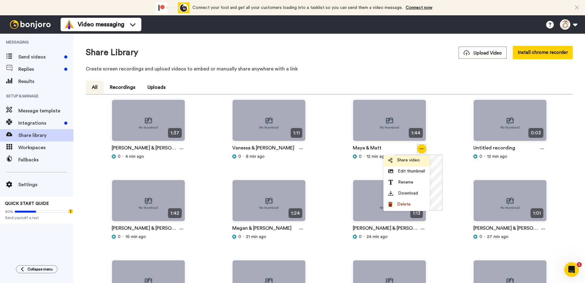
click at [408, 160] on span "Share video" at bounding box center [408, 160] width 23 height 6
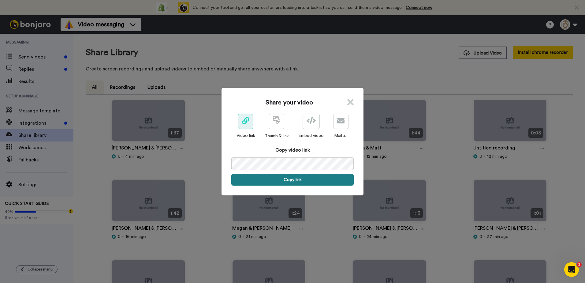
click at [318, 176] on button "Copy link" at bounding box center [292, 180] width 122 height 12
click at [351, 100] on icon at bounding box center [350, 102] width 6 height 9
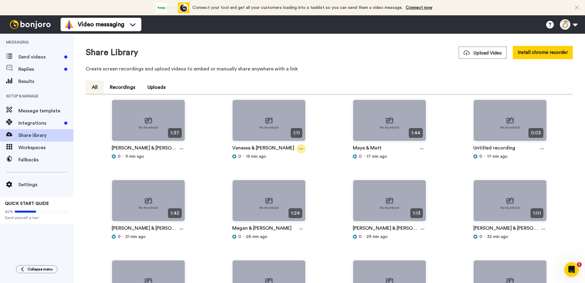
click at [299, 149] on icon at bounding box center [301, 148] width 4 height 1
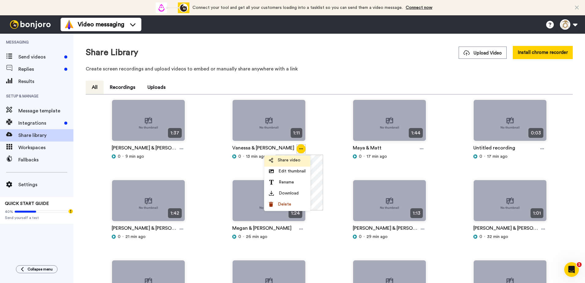
click at [299, 160] on span "Share video" at bounding box center [289, 160] width 23 height 6
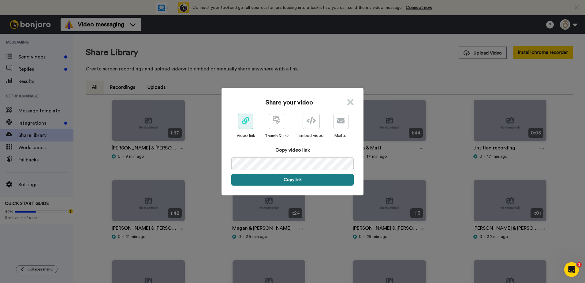
click at [289, 179] on button "Copy link" at bounding box center [292, 180] width 122 height 12
click at [350, 102] on icon at bounding box center [350, 102] width 6 height 9
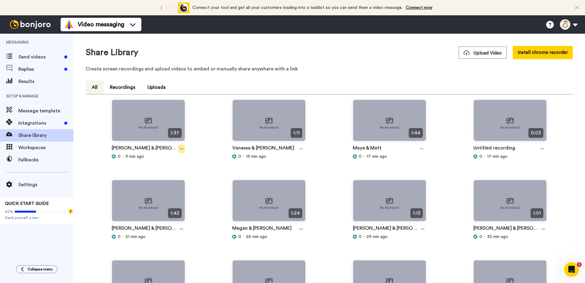
click at [178, 146] on div at bounding box center [181, 148] width 7 height 9
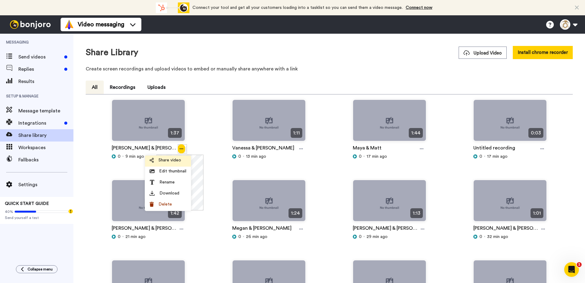
click at [177, 161] on span "Share video" at bounding box center [169, 160] width 23 height 6
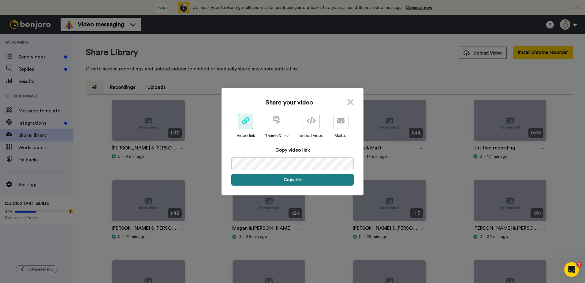
click at [274, 177] on button "Copy link" at bounding box center [292, 180] width 122 height 12
click at [347, 103] on icon at bounding box center [350, 102] width 6 height 9
